Goal: Transaction & Acquisition: Purchase product/service

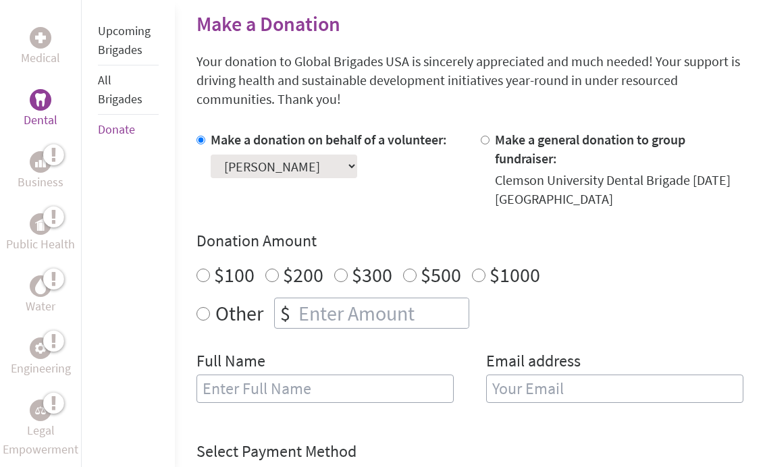
scroll to position [340, 0]
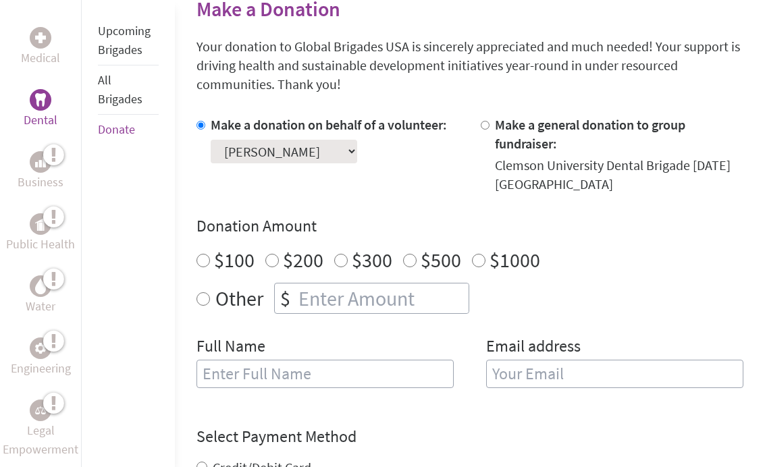
click at [206, 255] on input "$100" at bounding box center [204, 261] width 14 height 14
radio input "true"
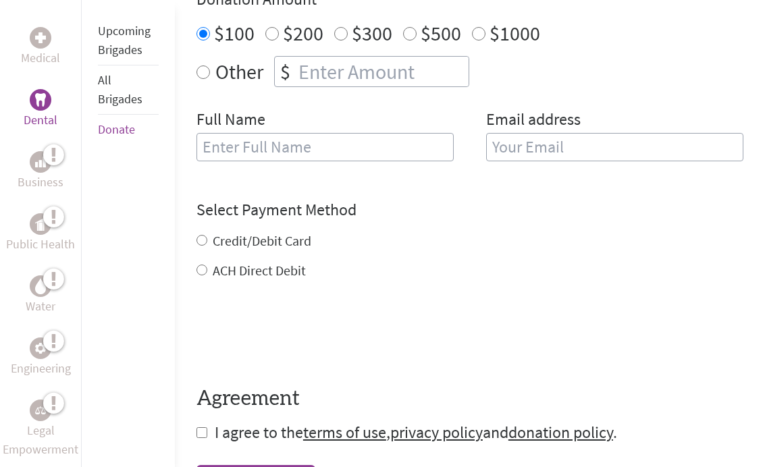
scroll to position [568, 0]
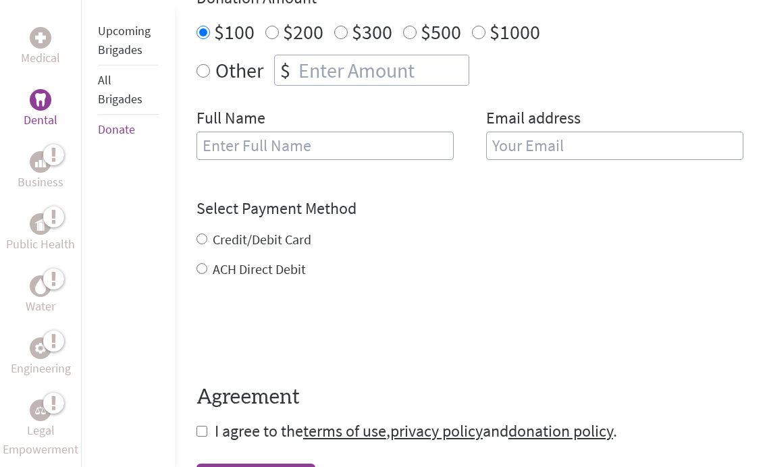
click at [318, 152] on input "text" at bounding box center [325, 146] width 257 height 28
type input "[PERSON_NAME]"
type input "[EMAIL_ADDRESS][DOMAIN_NAME]"
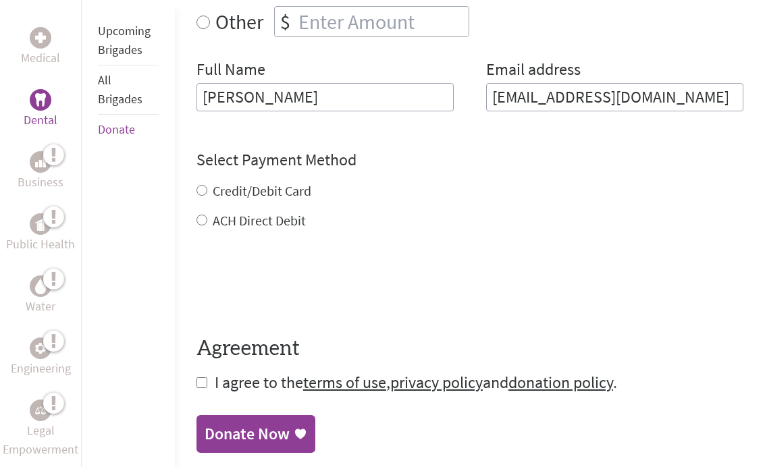
scroll to position [617, 0]
click at [213, 194] on label "Credit/Debit Card" at bounding box center [262, 190] width 99 height 17
click at [207, 194] on input "Credit/Debit Card" at bounding box center [202, 190] width 11 height 11
radio input "true"
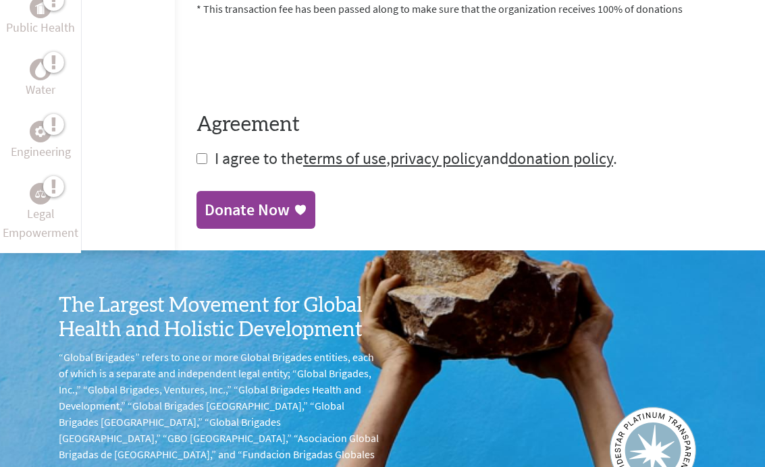
scroll to position [890, 0]
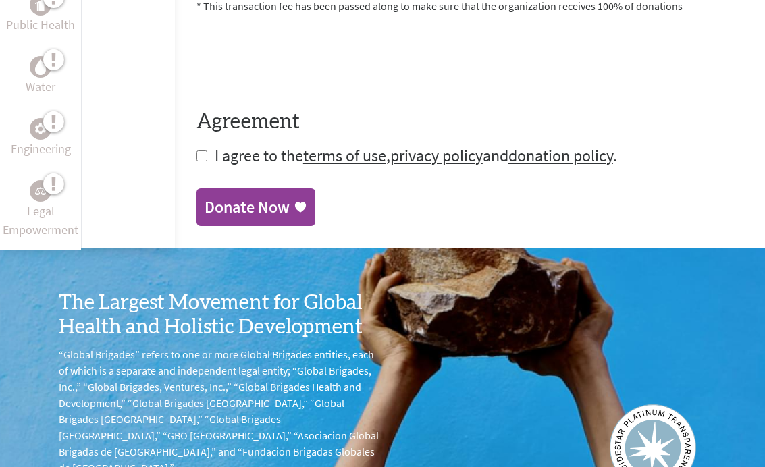
click at [204, 155] on input "checkbox" at bounding box center [202, 156] width 11 height 11
checkbox input "true"
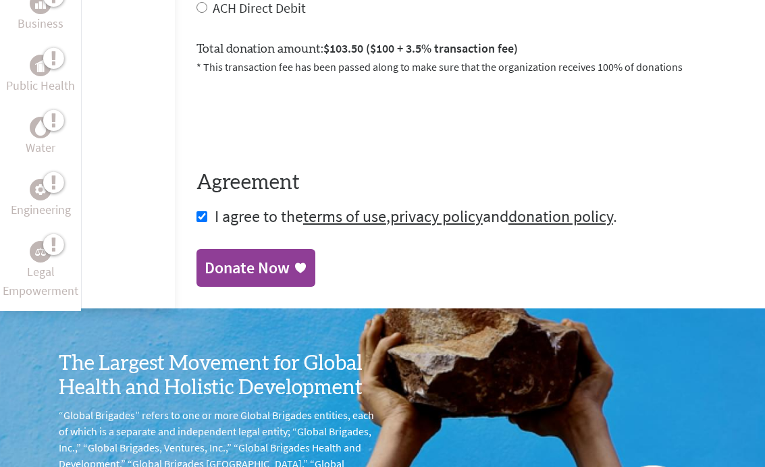
scroll to position [847, 0]
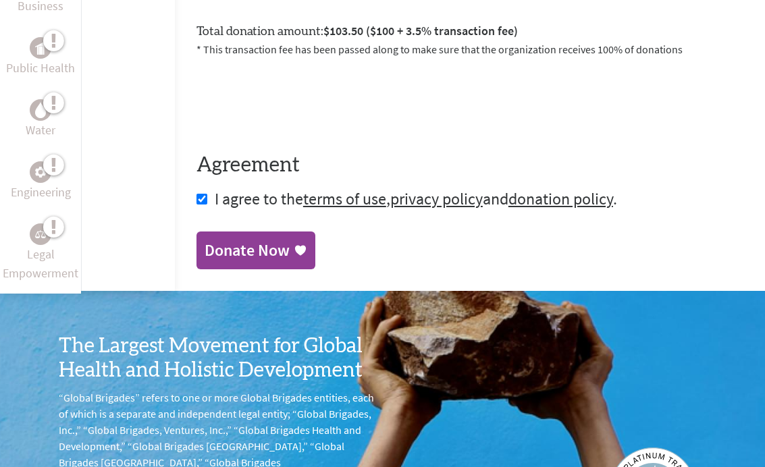
click at [294, 252] on icon at bounding box center [301, 251] width 14 height 14
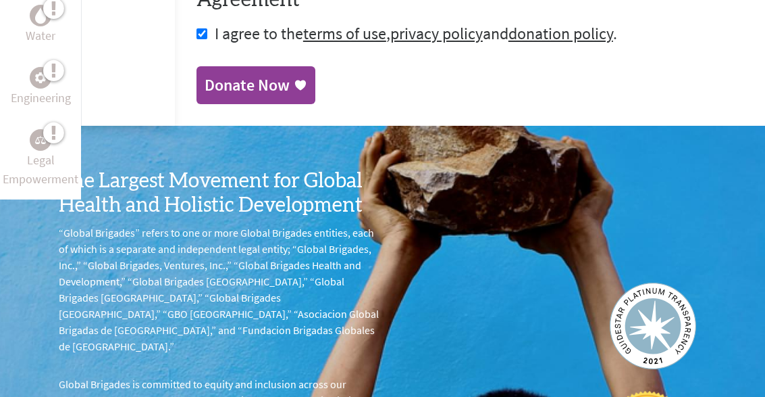
scroll to position [996, 0]
click at [285, 88] on div "Donate Now" at bounding box center [247, 85] width 85 height 22
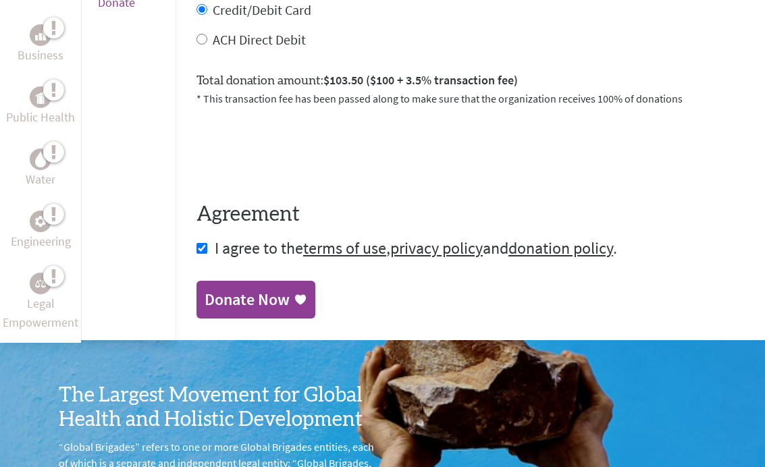
scroll to position [782, 0]
click at [281, 303] on div "Donate Now" at bounding box center [247, 300] width 85 height 22
